Goal: Connect with others: Connect with other users

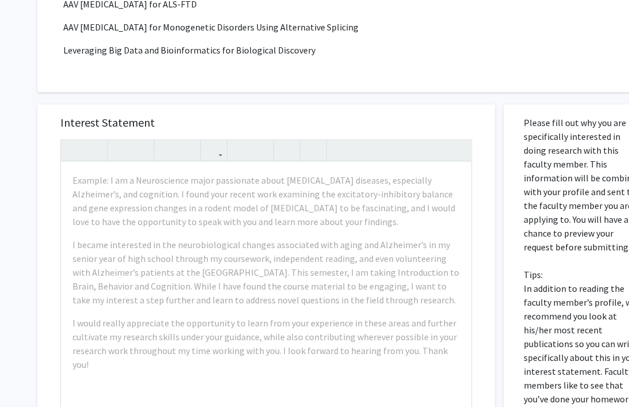
scroll to position [288, 0]
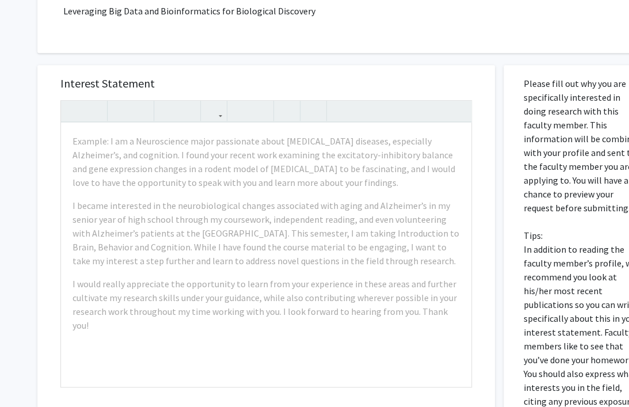
click at [229, 63] on div "Interest Statement Example: I am a Neuroscience major passionate about [MEDICAL…" at bounding box center [266, 271] width 475 height 434
click at [347, 81] on h5 "Interest Statement" at bounding box center [266, 84] width 412 height 14
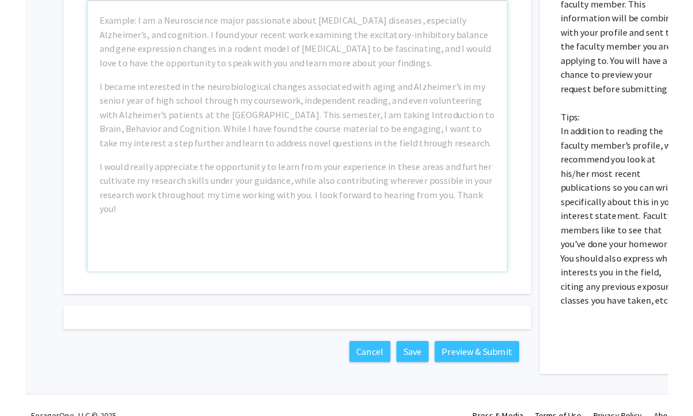
scroll to position [370, 0]
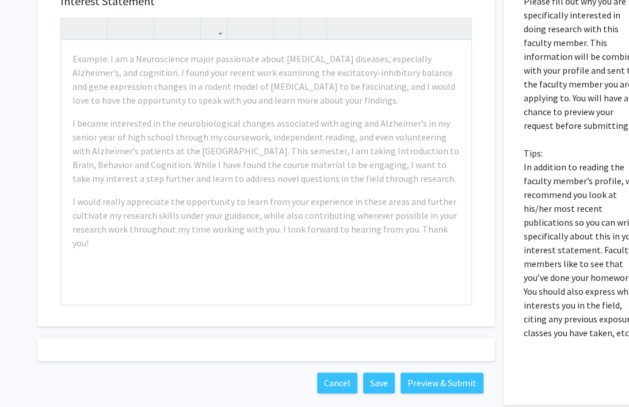
click at [352, 22] on div at bounding box center [266, 28] width 411 height 21
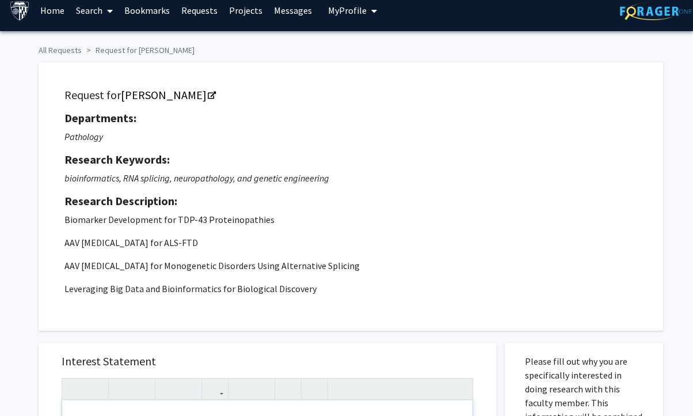
scroll to position [0, 0]
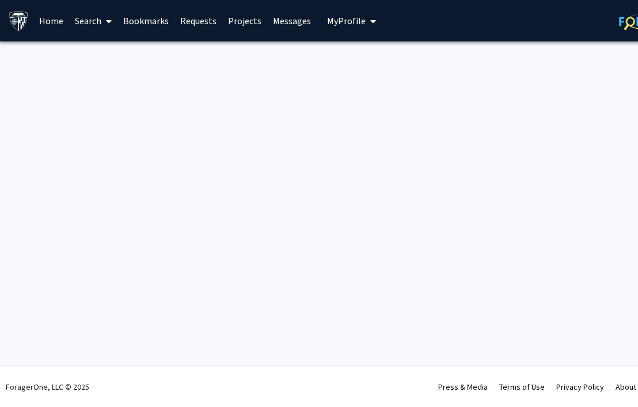
click at [455, 140] on div "Skip navigation Home Search Bookmarks Requests Projects Messages My Profile Yun…" at bounding box center [345, 203] width 691 height 407
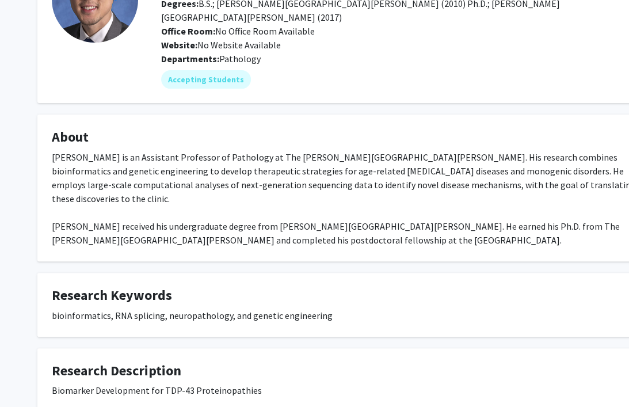
scroll to position [115, 0]
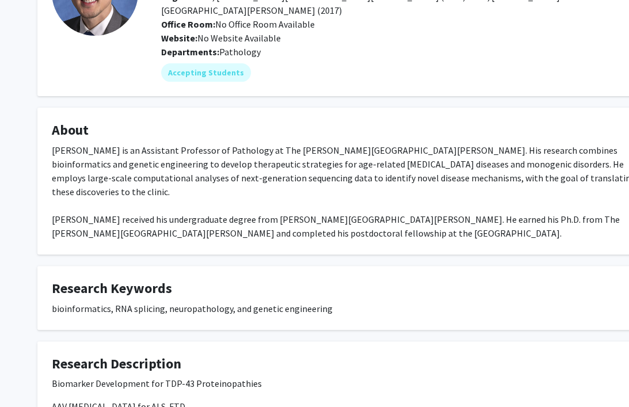
click at [282, 210] on div "Dr. Ling is an Assistant Professor of Pathology at The Johns Hopkins School of …" at bounding box center [345, 191] width 587 height 97
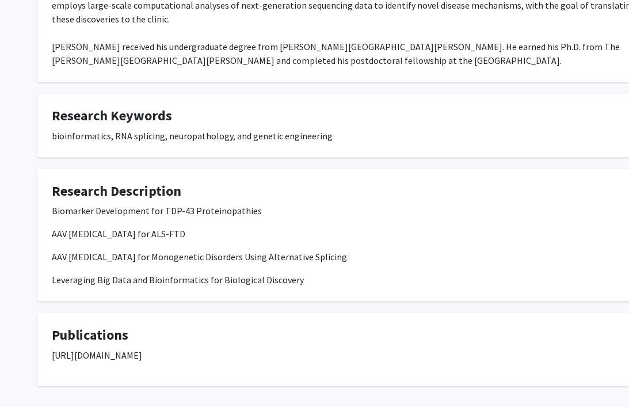
scroll to position [311, 0]
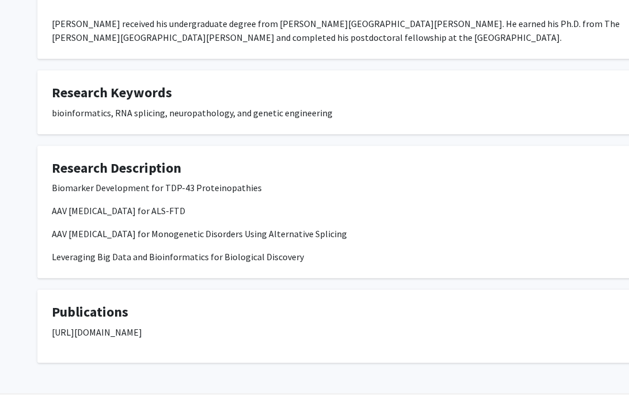
drag, startPoint x: 52, startPoint y: 303, endPoint x: 486, endPoint y: 345, distance: 435.6
click at [486, 345] on div "Jonathan Ling Remove Bookmark Compose Request Titles: Assistant Professor Degre…" at bounding box center [345, 66] width 691 height 670
copy p "https://scholar.google.com/citations?hl=en&user=dGBD72YAAAAJ&view_op=list_works…"
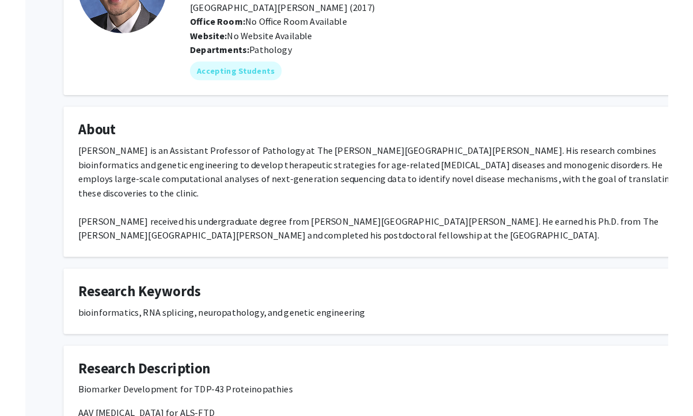
scroll to position [23, 0]
